Goal: Register for event/course

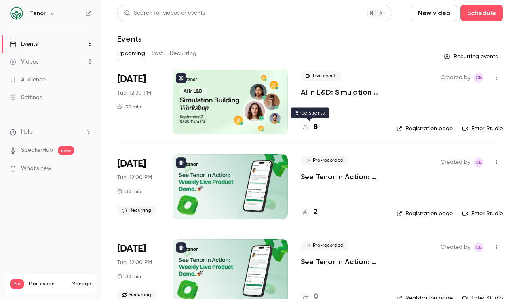
click at [314, 124] on h4 "8" at bounding box center [316, 127] width 4 height 11
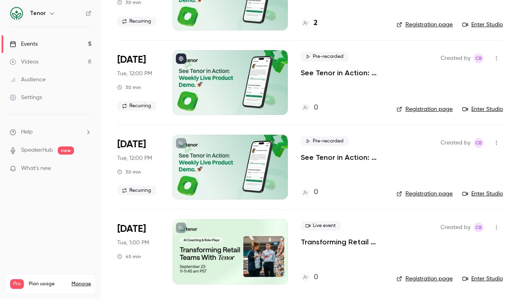
scroll to position [189, 0]
click at [214, 252] on div at bounding box center [230, 251] width 115 height 65
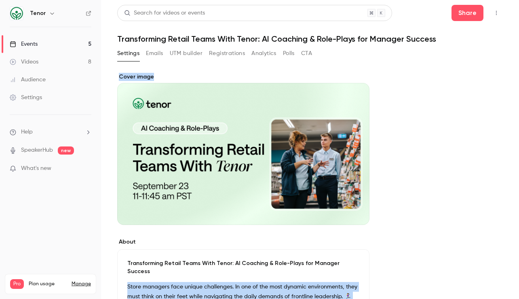
drag, startPoint x: 213, startPoint y: 171, endPoint x: 364, endPoint y: 269, distance: 179.2
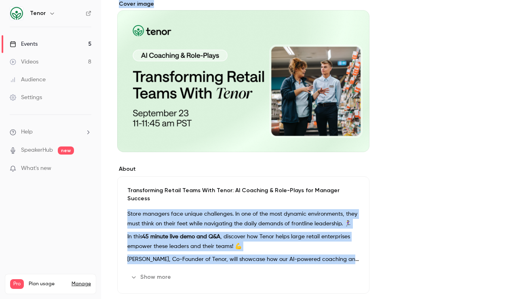
scroll to position [81, 0]
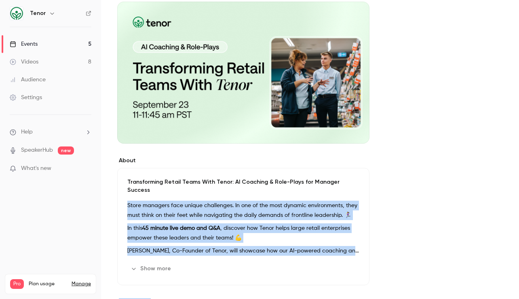
click at [393, 245] on div "About Transforming Retail Teams With Tenor: AI Coaching & Role-Plays for Manage…" at bounding box center [310, 282] width 386 height 580
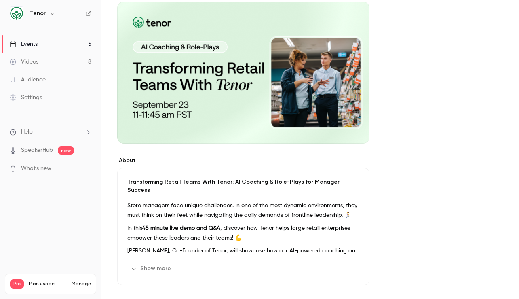
scroll to position [257, 0]
